Goal: Task Accomplishment & Management: Use online tool/utility

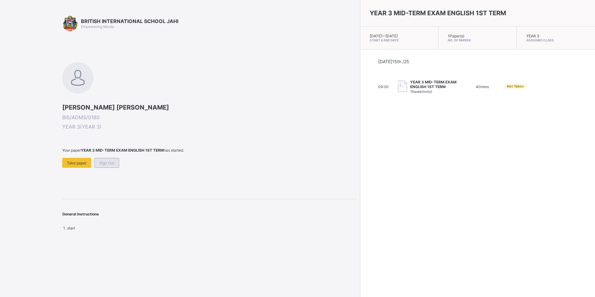
click at [110, 161] on span "Sign Out" at bounding box center [106, 163] width 15 height 5
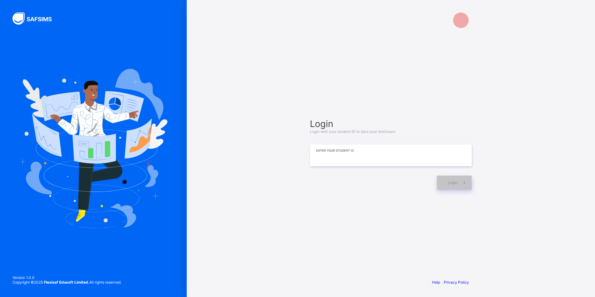
click at [400, 151] on input at bounding box center [391, 155] width 162 height 22
type input "**********"
click at [457, 179] on span at bounding box center [464, 183] width 14 height 14
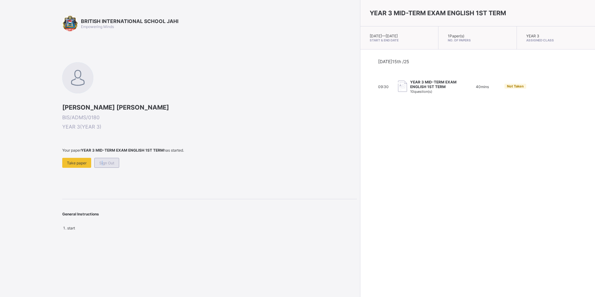
drag, startPoint x: 99, startPoint y: 163, endPoint x: 102, endPoint y: 164, distance: 3.2
click at [102, 164] on div "Sign Out" at bounding box center [106, 163] width 25 height 10
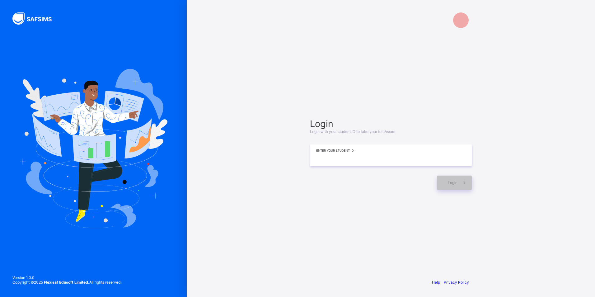
click at [423, 158] on input at bounding box center [391, 155] width 162 height 22
drag, startPoint x: 423, startPoint y: 158, endPoint x: 438, endPoint y: 313, distance: 155.4
drag, startPoint x: 438, startPoint y: 313, endPoint x: 370, endPoint y: 175, distance: 153.8
click at [370, 175] on div "Login" at bounding box center [391, 180] width 162 height 21
click at [381, 160] on input "*********" at bounding box center [391, 156] width 162 height 22
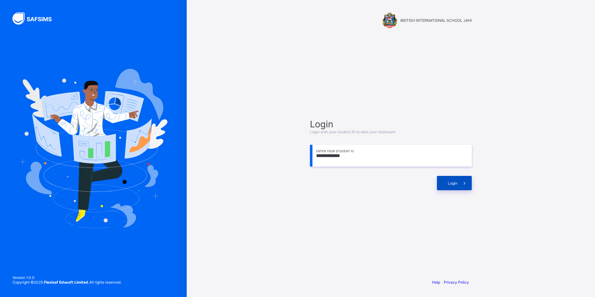
type input "**********"
click at [467, 187] on span at bounding box center [464, 183] width 14 height 14
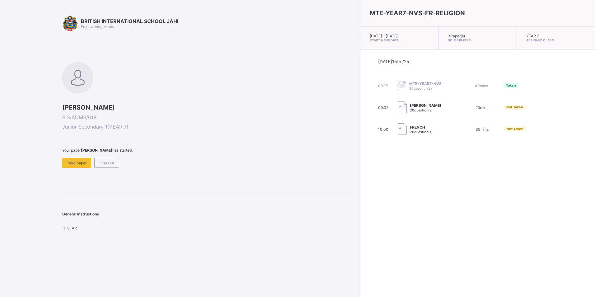
click at [398, 133] on img at bounding box center [402, 129] width 9 height 12
click at [398, 128] on div "FRENCH 20 question(s)" at bounding box center [429, 129] width 62 height 12
click at [410, 109] on span "20 question(s)" at bounding box center [421, 110] width 23 height 4
drag, startPoint x: 377, startPoint y: 109, endPoint x: 370, endPoint y: 136, distance: 27.5
click at [370, 136] on div "Today 15th /25 08:15 MTE-YEAR7-NVS 20 question(s) 40 mins Taken 09:32 FATIMA KU…" at bounding box center [477, 96] width 235 height 95
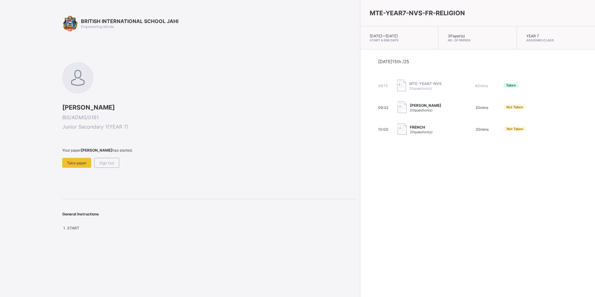
click at [370, 136] on div "Today 15th /25 08:15 MTE-YEAR7-NVS 20 question(s) 40 mins Taken 09:32 FATIMA KU…" at bounding box center [477, 96] width 235 height 95
click at [65, 164] on div "Take paper" at bounding box center [76, 163] width 29 height 10
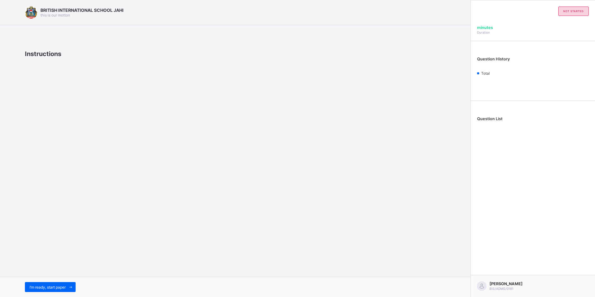
drag, startPoint x: 58, startPoint y: 288, endPoint x: 73, endPoint y: 274, distance: 21.1
click at [61, 288] on span "I’m ready, start paper" at bounding box center [48, 287] width 36 height 5
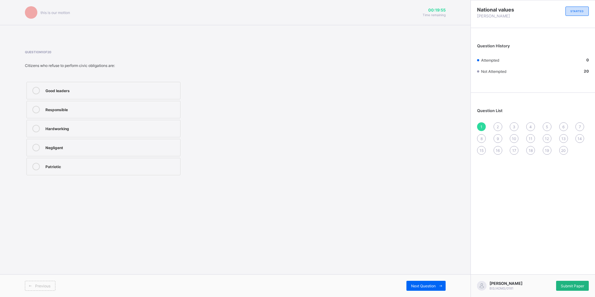
click at [581, 281] on div "Submit Paper" at bounding box center [572, 286] width 33 height 10
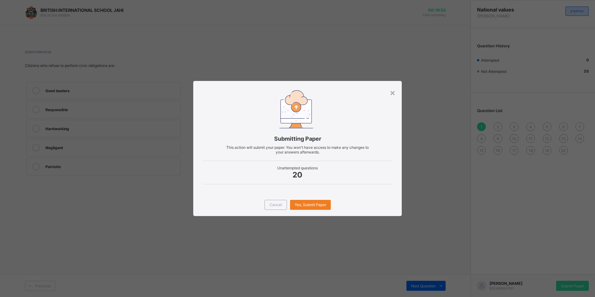
click at [343, 204] on div "Cancel Yes, Submit Paper" at bounding box center [297, 205] width 208 height 22
click at [323, 204] on span "Yes, Submit Paper" at bounding box center [310, 204] width 31 height 5
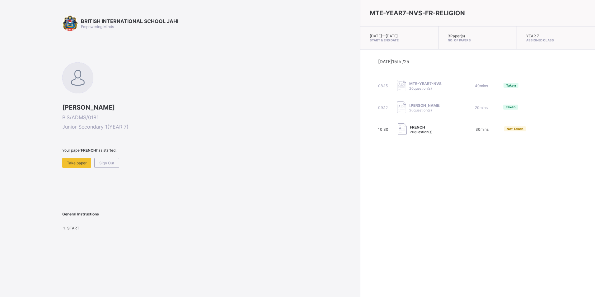
click at [423, 240] on div "MTE-YEAR7-NVS-FR-RELIGION [DATE] — [DATE] Start & End Date 3 Paper(s) No. of Pa…" at bounding box center [477, 148] width 235 height 297
drag, startPoint x: 84, startPoint y: 164, endPoint x: 91, endPoint y: 162, distance: 7.3
click at [91, 162] on div "Take paper" at bounding box center [76, 163] width 29 height 10
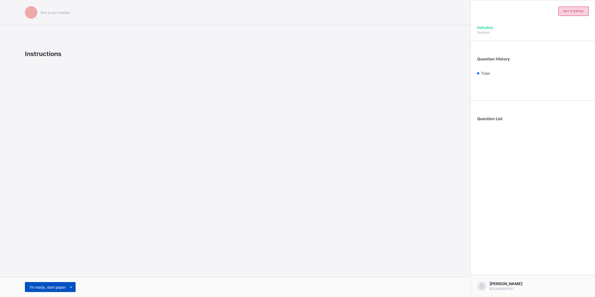
click at [66, 287] on span "I’m ready, start paper" at bounding box center [48, 287] width 36 height 5
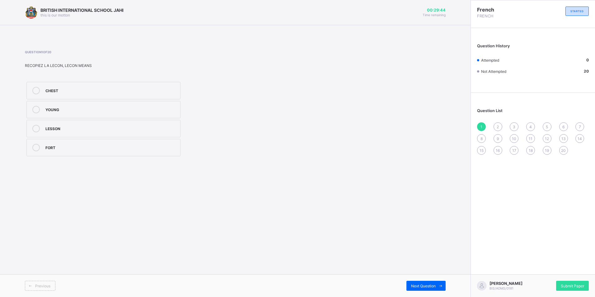
click at [90, 95] on label "CHEST" at bounding box center [103, 90] width 154 height 17
click at [441, 286] on icon at bounding box center [440, 286] width 5 height 4
click at [80, 82] on label "close the book" at bounding box center [103, 90] width 154 height 17
click at [432, 280] on div "Previous Next Question" at bounding box center [235, 285] width 471 height 23
drag, startPoint x: 432, startPoint y: 287, endPoint x: 429, endPoint y: 277, distance: 10.0
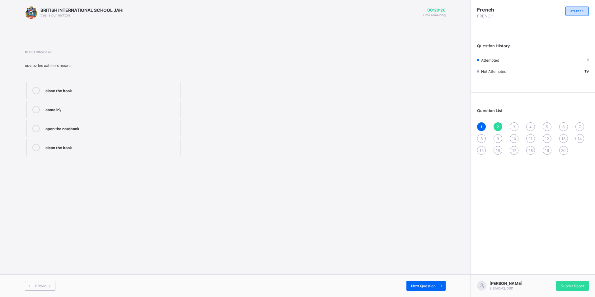
click at [429, 277] on div "Previous Next Question" at bounding box center [235, 285] width 471 height 23
drag, startPoint x: 382, startPoint y: 168, endPoint x: 407, endPoint y: 193, distance: 35.9
click at [386, 171] on div "BRITISH INTERNATIONAL SCHOOL JAHI this is our [PERSON_NAME] 00:29:15 Time remai…" at bounding box center [235, 148] width 471 height 297
click at [439, 284] on icon at bounding box center [440, 286] width 5 height 4
click at [86, 150] on div "the note book is beside" at bounding box center [111, 147] width 132 height 7
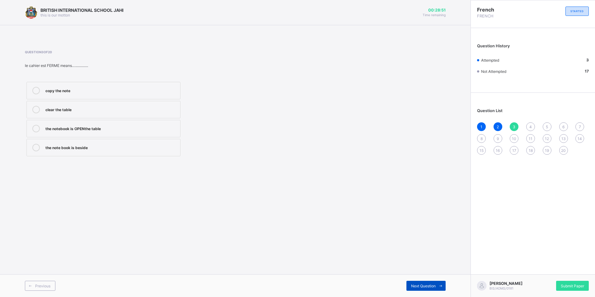
click at [432, 285] on span "Next Question" at bounding box center [423, 285] width 25 height 5
click at [80, 110] on div "65" at bounding box center [111, 109] width 132 height 6
click at [435, 279] on div "Previous Next Question" at bounding box center [235, 285] width 471 height 23
drag, startPoint x: 439, startPoint y: 285, endPoint x: 440, endPoint y: 277, distance: 8.2
click at [440, 277] on div "Previous Next Question" at bounding box center [235, 285] width 471 height 23
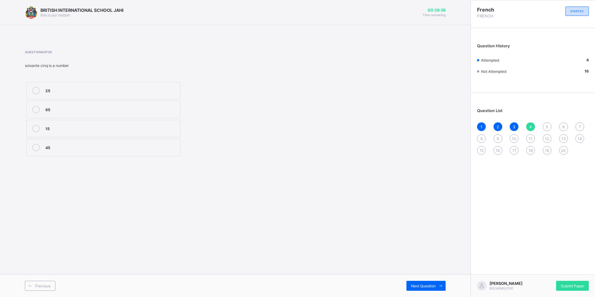
click at [448, 260] on div "BRITISH INTERNATIONAL SCHOOL JAHI this is our [PERSON_NAME] 00:28:36 Time remai…" at bounding box center [235, 148] width 471 height 297
drag, startPoint x: 438, startPoint y: 285, endPoint x: 432, endPoint y: 290, distance: 7.7
click at [436, 286] on span at bounding box center [441, 286] width 10 height 10
click at [73, 142] on label "50" at bounding box center [103, 147] width 154 height 17
click at [440, 288] on span at bounding box center [441, 286] width 10 height 10
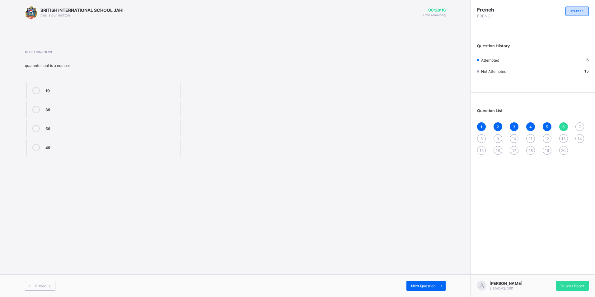
click at [72, 105] on label "39" at bounding box center [103, 109] width 154 height 17
click at [414, 288] on span "Next Question" at bounding box center [423, 285] width 25 height 5
click at [66, 150] on div "30" at bounding box center [111, 147] width 132 height 6
click at [427, 283] on div "Next Question" at bounding box center [425, 286] width 39 height 10
click at [123, 132] on div "BONSOIR" at bounding box center [111, 128] width 132 height 7
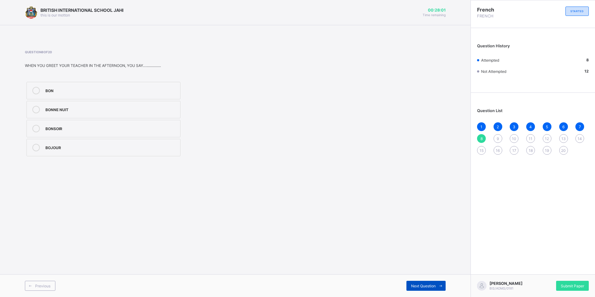
click at [436, 289] on span at bounding box center [441, 286] width 10 height 10
click at [115, 92] on div "BONJOUR" at bounding box center [111, 90] width 132 height 6
click at [415, 285] on span "Next Question" at bounding box center [423, 285] width 25 height 5
click at [88, 152] on label "20" at bounding box center [103, 147] width 154 height 17
click at [437, 287] on span at bounding box center [441, 286] width 10 height 10
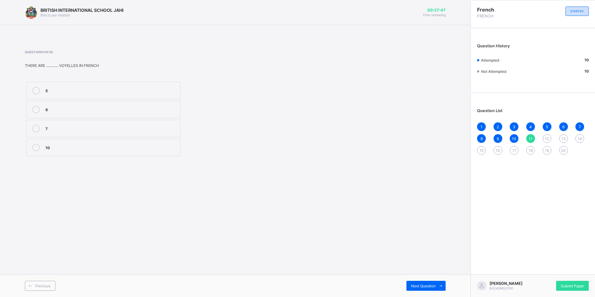
drag, startPoint x: 65, startPoint y: 90, endPoint x: 69, endPoint y: 91, distance: 4.3
click at [68, 91] on div "5" at bounding box center [111, 90] width 132 height 6
click at [438, 282] on span at bounding box center [441, 286] width 10 height 10
click at [73, 112] on div "20" at bounding box center [111, 109] width 132 height 7
click at [428, 283] on div "Next Question" at bounding box center [425, 286] width 39 height 10
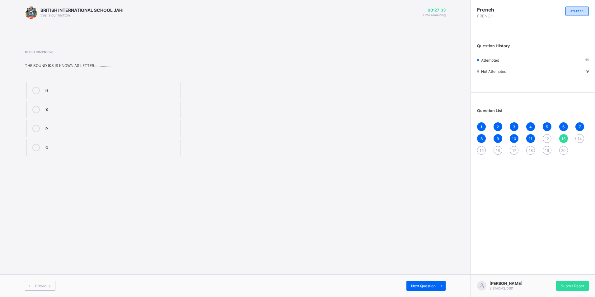
click at [532, 137] on span "11" at bounding box center [531, 138] width 4 height 5
click at [512, 139] on span "10" at bounding box center [514, 138] width 4 height 5
click at [170, 91] on div "21" at bounding box center [111, 90] width 132 height 6
click at [426, 282] on div "Next Question" at bounding box center [425, 286] width 39 height 10
drag, startPoint x: 546, startPoint y: 138, endPoint x: 547, endPoint y: 142, distance: 4.2
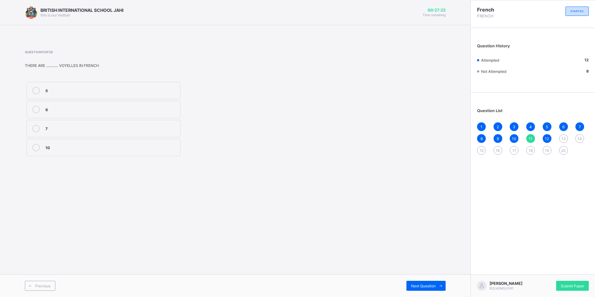
click at [547, 141] on div "12" at bounding box center [547, 138] width 9 height 9
click at [438, 281] on span at bounding box center [441, 286] width 10 height 10
click at [90, 91] on div "H" at bounding box center [111, 90] width 132 height 6
click at [440, 282] on span at bounding box center [441, 286] width 10 height 10
click at [72, 125] on label "H" at bounding box center [103, 128] width 154 height 17
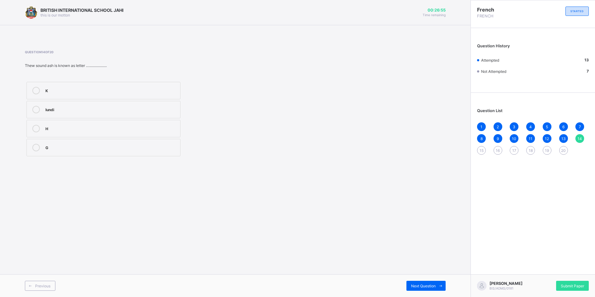
click at [566, 137] on div "13" at bounding box center [563, 138] width 9 height 9
click at [112, 154] on label "G" at bounding box center [103, 147] width 154 height 17
click at [112, 116] on label "X" at bounding box center [103, 109] width 154 height 17
drag, startPoint x: 119, startPoint y: 134, endPoint x: 120, endPoint y: 138, distance: 3.8
click at [119, 135] on label "P" at bounding box center [103, 128] width 154 height 17
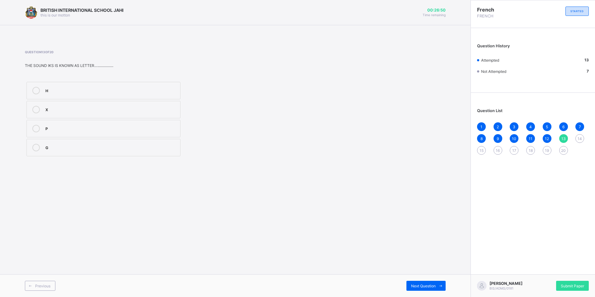
click at [128, 144] on div "G" at bounding box center [111, 147] width 132 height 6
click at [433, 281] on div "Next Question" at bounding box center [425, 286] width 39 height 10
drag, startPoint x: 413, startPoint y: 279, endPoint x: 417, endPoint y: 288, distance: 9.9
click at [417, 288] on div "Previous Next Question" at bounding box center [235, 285] width 471 height 23
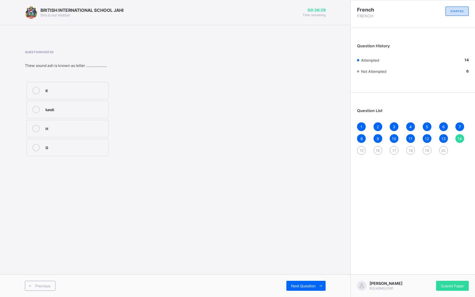
click at [287, 224] on div "BRITISH INTERNATIONAL SCHOOL JAHI this is our [PERSON_NAME] 00:26:29 Time remai…" at bounding box center [175, 148] width 350 height 297
click at [332, 256] on div "BRITISH INTERNATIONAL SCHOOL JAHI this is our [PERSON_NAME] 00:26:26 Time remai…" at bounding box center [175, 148] width 350 height 297
click at [318, 285] on span at bounding box center [321, 286] width 10 height 10
drag, startPoint x: 85, startPoint y: 149, endPoint x: 83, endPoint y: 152, distance: 3.5
click at [83, 152] on label "au revoir" at bounding box center [67, 147] width 82 height 17
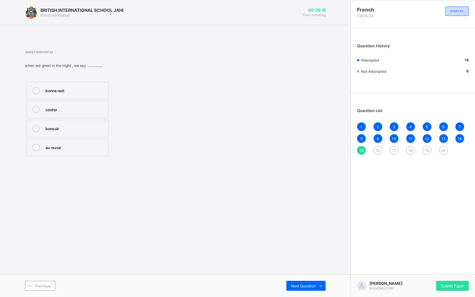
click at [90, 92] on div "bonne nuit" at bounding box center [75, 90] width 60 height 6
click at [314, 281] on div "Next Question" at bounding box center [305, 286] width 39 height 10
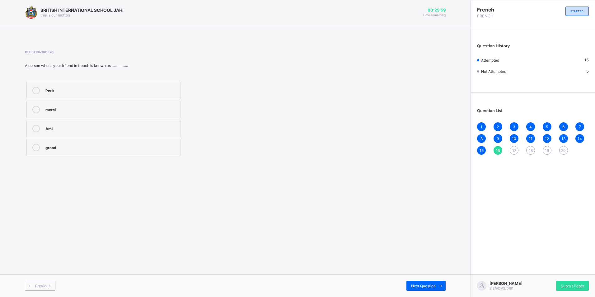
click at [124, 97] on label "Petit" at bounding box center [103, 90] width 154 height 17
click at [424, 284] on span "Next Question" at bounding box center [423, 285] width 25 height 5
click at [82, 112] on div "bankere" at bounding box center [111, 109] width 132 height 7
click at [432, 291] on div "Previous Next Question" at bounding box center [235, 285] width 471 height 23
drag, startPoint x: 432, startPoint y: 291, endPoint x: 414, endPoint y: 265, distance: 31.1
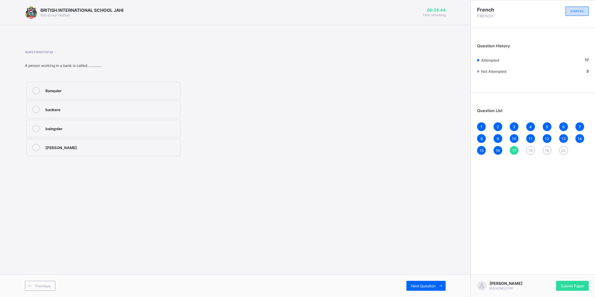
click at [414, 265] on div "BRITISH INTERNATIONAL SCHOOL JAHI this is our [PERSON_NAME] 00:25:44 Time remai…" at bounding box center [235, 148] width 471 height 297
click at [429, 285] on span "Next Question" at bounding box center [423, 285] width 25 height 5
click at [77, 90] on div "Y" at bounding box center [111, 90] width 132 height 6
click at [439, 283] on span at bounding box center [441, 286] width 10 height 10
click at [105, 93] on div "Mali" at bounding box center [111, 90] width 132 height 6
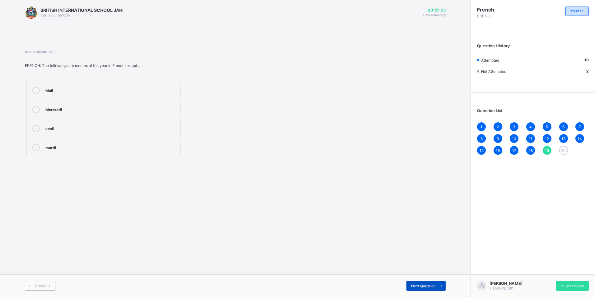
click at [419, 281] on div "Next Question" at bounding box center [425, 286] width 39 height 10
click at [97, 110] on div "Aurévoir" at bounding box center [111, 109] width 132 height 6
click at [567, 286] on span "Submit Paper" at bounding box center [572, 285] width 23 height 5
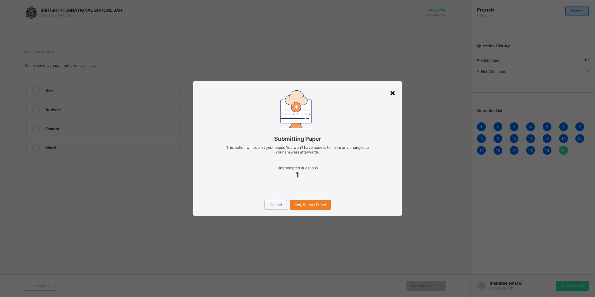
click at [392, 87] on div "×" at bounding box center [393, 92] width 6 height 11
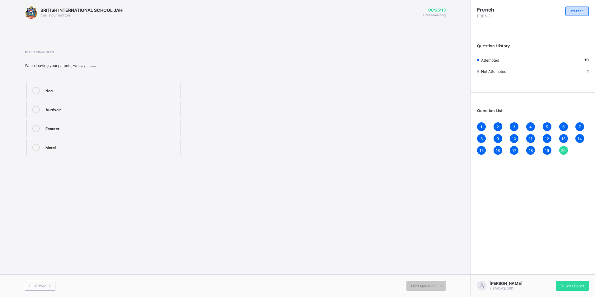
click at [110, 103] on label "Aurévoir" at bounding box center [103, 109] width 154 height 17
click at [561, 283] on div "Submit Paper" at bounding box center [572, 286] width 33 height 10
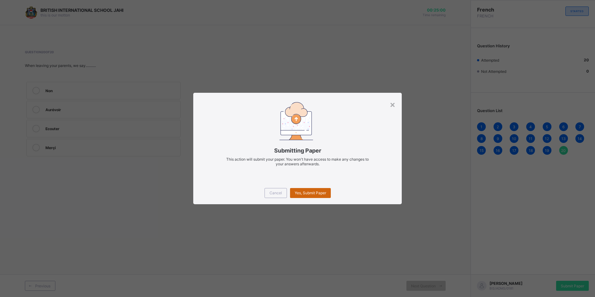
click at [306, 193] on span "Yes, Submit Paper" at bounding box center [310, 192] width 31 height 5
